Goal: Register for event/course

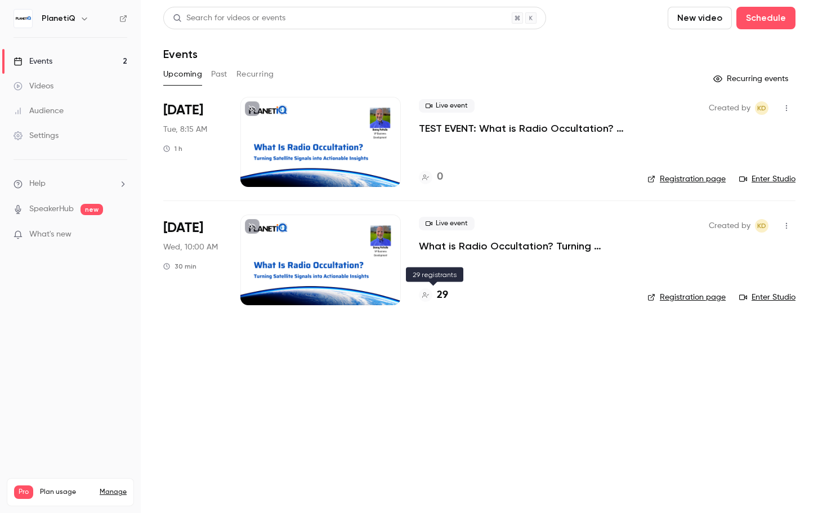
click at [442, 298] on h4 "29" at bounding box center [442, 295] width 11 height 15
